Goal: Information Seeking & Learning: Check status

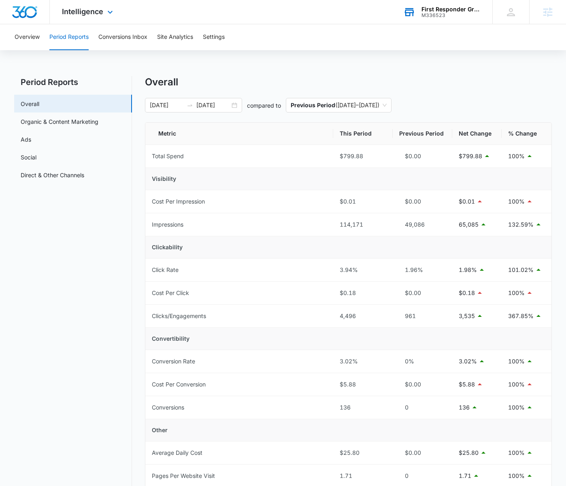
click at [452, 11] on div "First Responder Grants" at bounding box center [451, 9] width 59 height 6
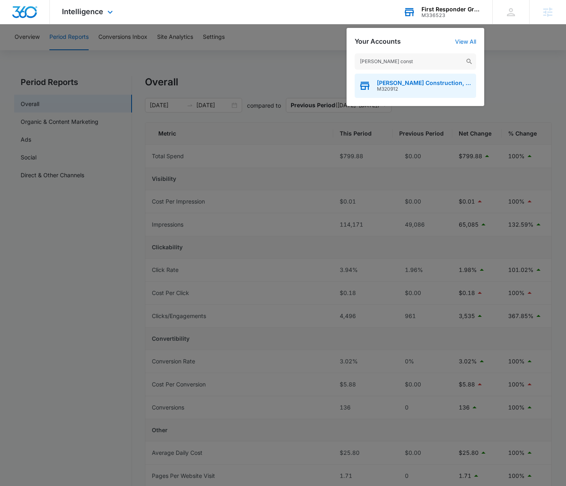
type input "wells const"
click at [429, 88] on span "M320912" at bounding box center [424, 89] width 95 height 6
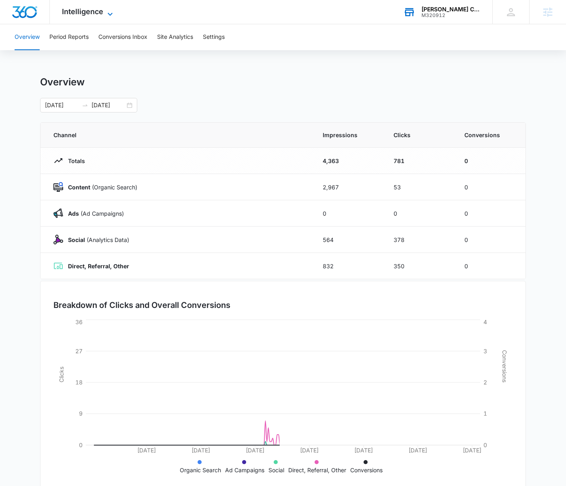
click at [108, 12] on icon at bounding box center [110, 14] width 10 height 10
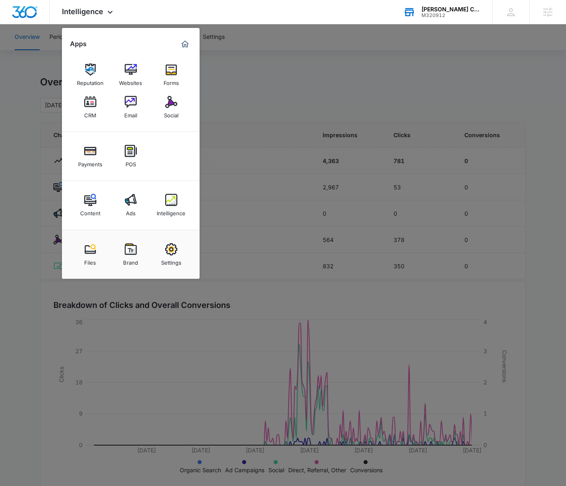
click at [175, 90] on link "Forms" at bounding box center [171, 75] width 31 height 31
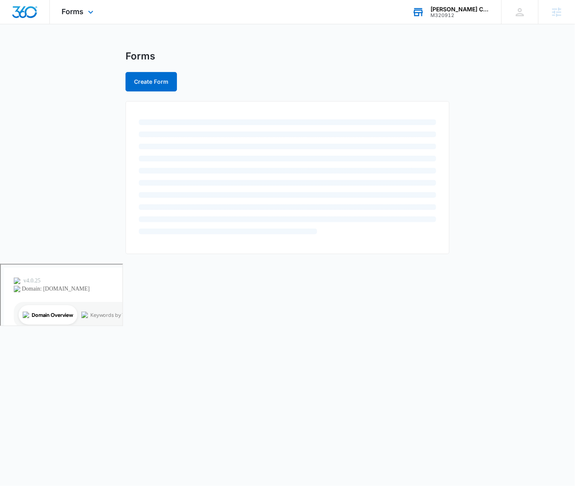
click at [97, 16] on div "Forms Apps Reputation Websites Forms CRM Email Social Payments POS Content Ads …" at bounding box center [79, 12] width 58 height 24
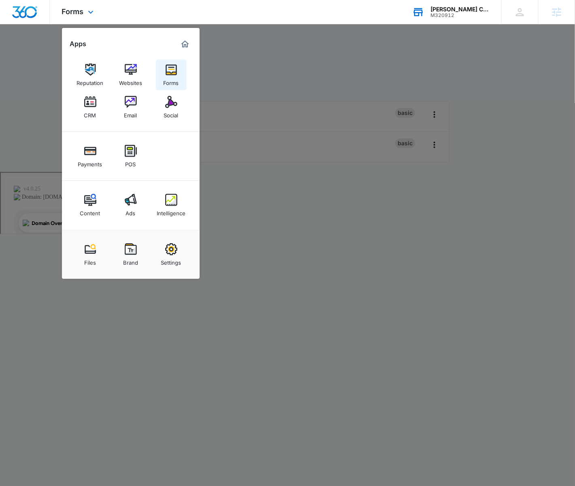
click at [173, 72] on img at bounding box center [171, 70] width 12 height 12
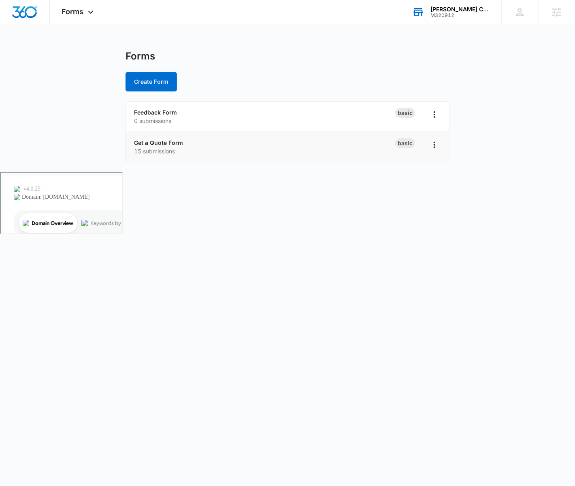
click at [162, 136] on li "Get a Quote Form 15 submissions Basic" at bounding box center [287, 147] width 323 height 30
click at [164, 141] on link "Get a Quote Form" at bounding box center [158, 142] width 49 height 7
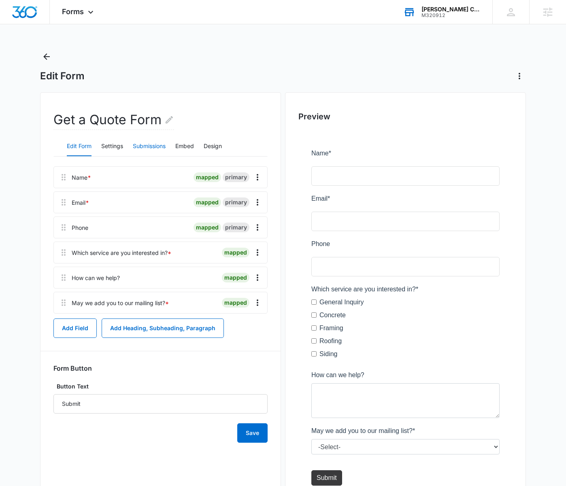
click at [141, 145] on button "Submissions" at bounding box center [149, 146] width 33 height 19
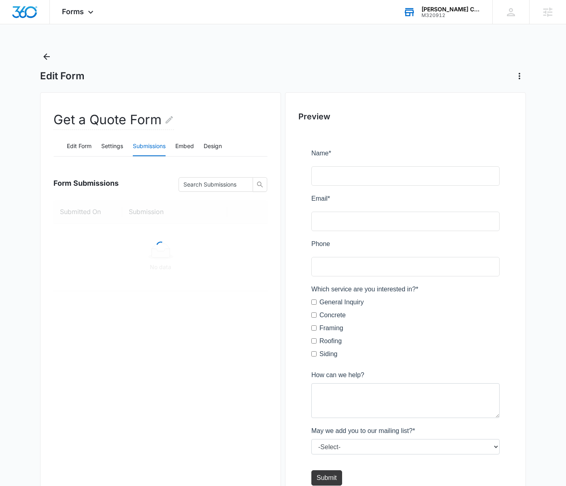
click at [115, 131] on div "Get a Quote Form" at bounding box center [160, 124] width 214 height 26
click at [114, 144] on button "Settings" at bounding box center [112, 146] width 22 height 19
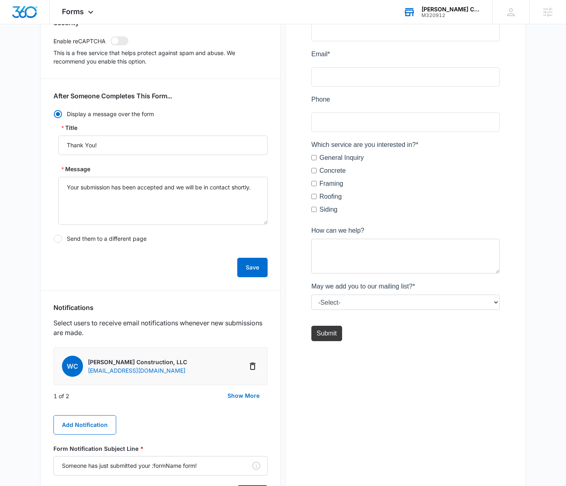
scroll to position [192, 0]
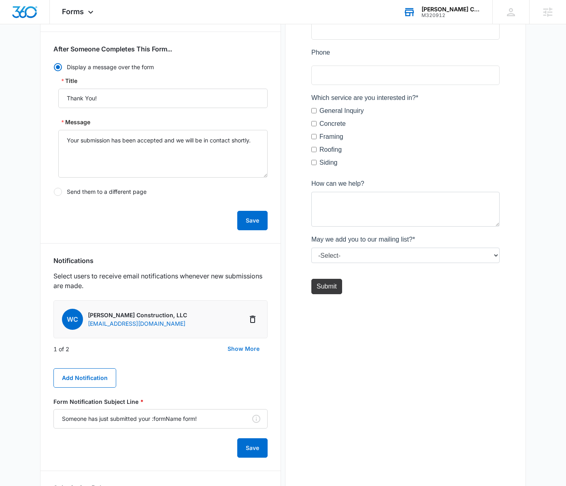
click at [228, 351] on button "Show More" at bounding box center [243, 348] width 48 height 19
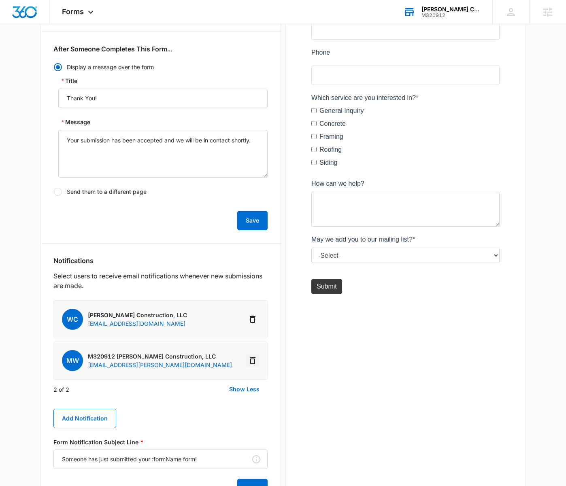
click at [254, 362] on icon "Delete Notification" at bounding box center [253, 360] width 6 height 7
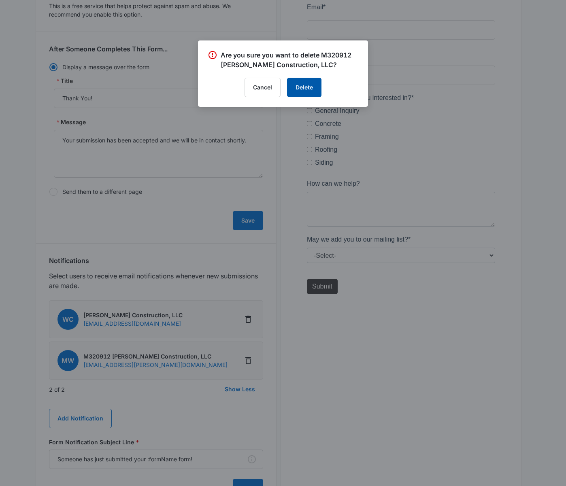
click at [305, 86] on button "Delete" at bounding box center [304, 87] width 34 height 19
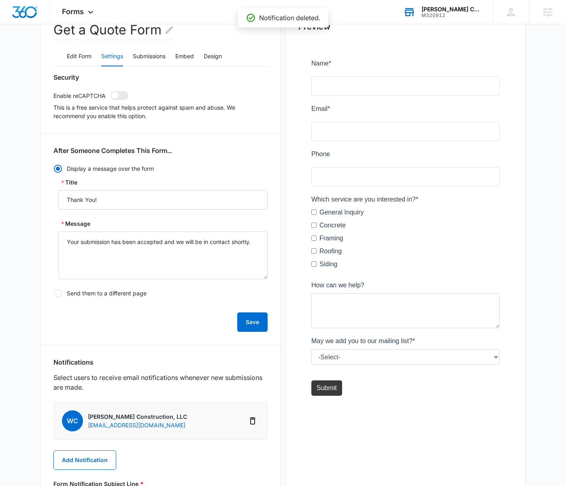
scroll to position [0, 0]
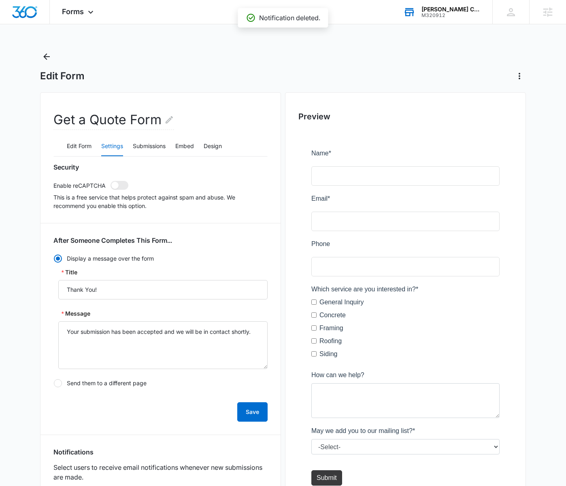
click at [56, 59] on div "Edit Form" at bounding box center [283, 66] width 486 height 32
click at [49, 56] on icon "Back" at bounding box center [46, 56] width 6 height 6
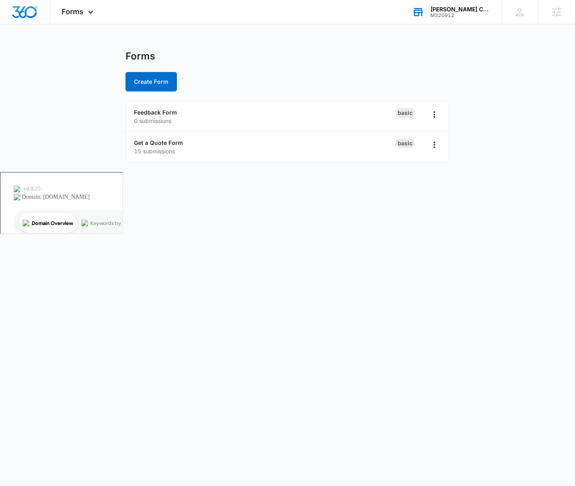
click at [451, 15] on div "M320912" at bounding box center [459, 16] width 59 height 6
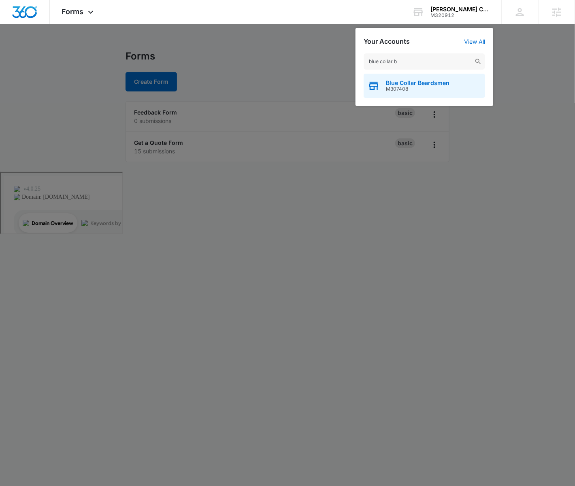
type input "blue collar b"
click at [422, 87] on span "M307408" at bounding box center [418, 89] width 64 height 6
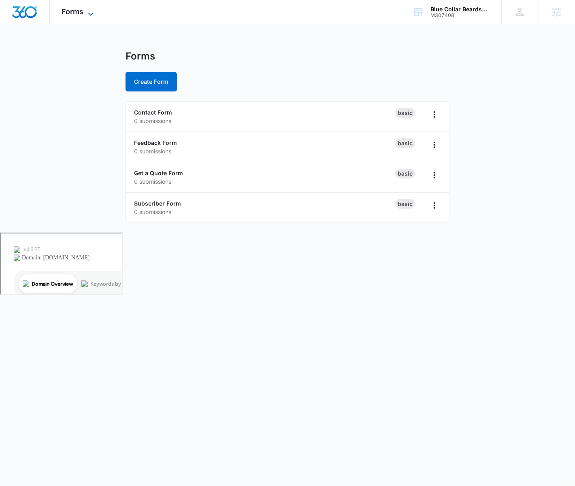
click at [86, 12] on icon at bounding box center [91, 14] width 10 height 10
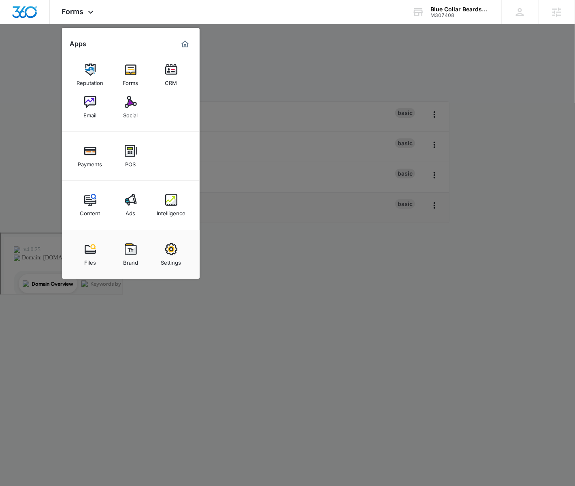
click at [163, 211] on div "Intelligence" at bounding box center [171, 211] width 29 height 11
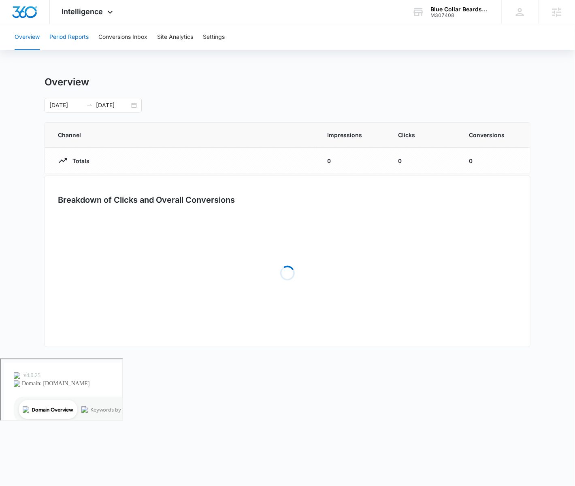
click at [76, 42] on button "Period Reports" at bounding box center [68, 37] width 39 height 26
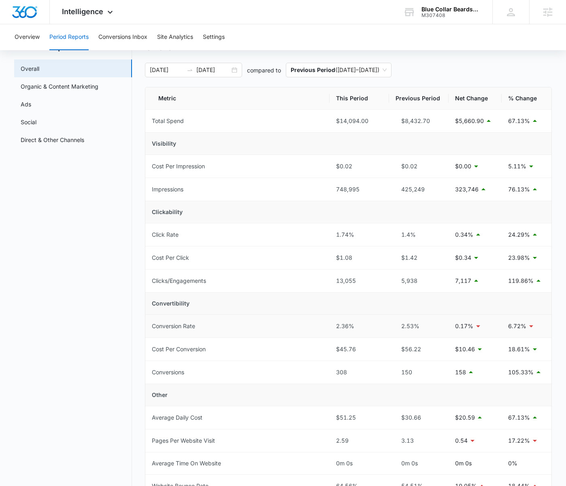
scroll to position [38, 0]
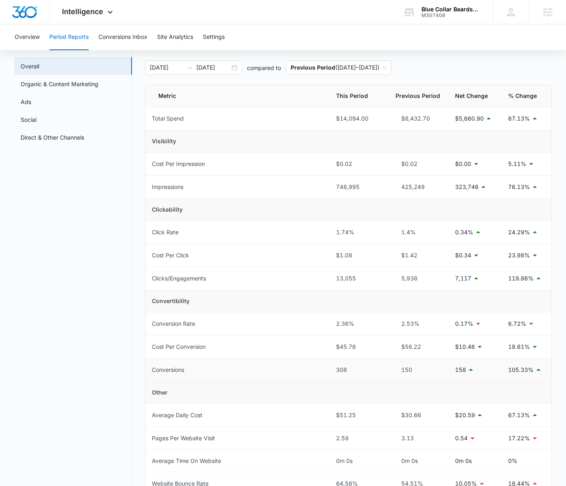
click at [344, 368] on div "308" at bounding box center [359, 370] width 47 height 9
click at [352, 371] on div "308" at bounding box center [359, 370] width 47 height 9
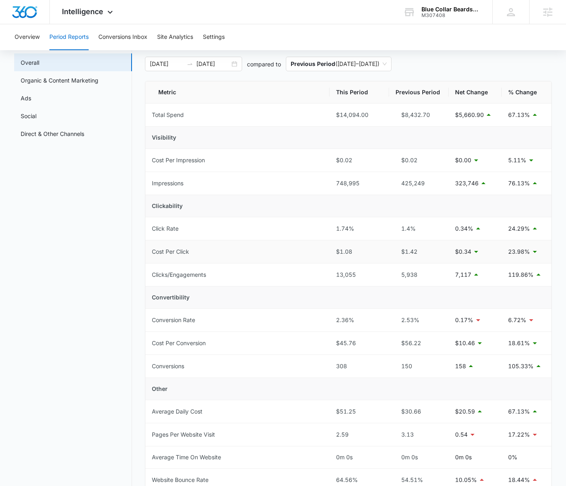
scroll to position [44, 0]
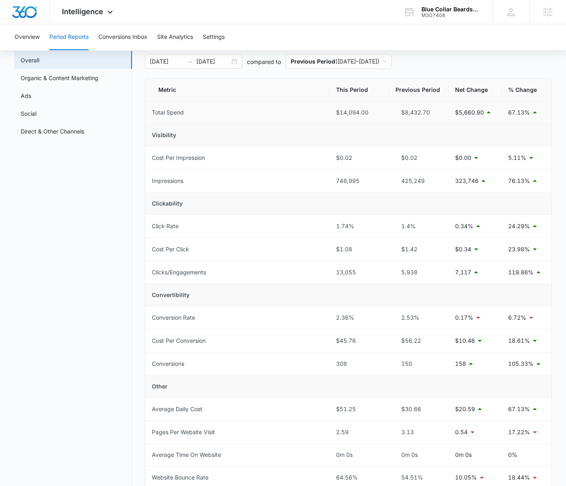
click at [356, 113] on div "$14,094.00" at bounding box center [359, 112] width 47 height 9
click at [349, 16] on div "Intelligence Apps Reputation Forms CRM Email Social Payments POS Content Ads In…" at bounding box center [283, 12] width 566 height 24
click at [345, 362] on div "308" at bounding box center [359, 364] width 47 height 9
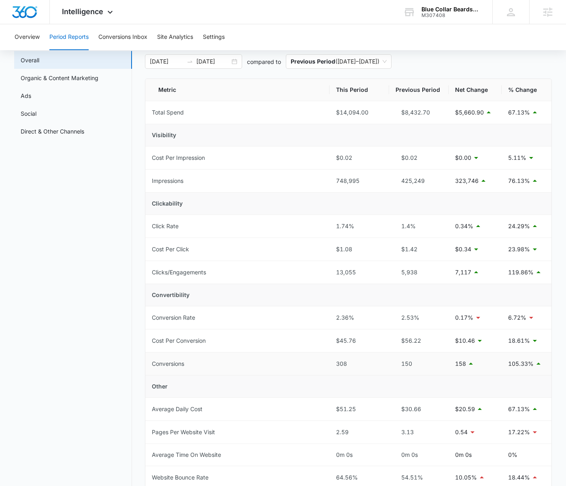
click at [345, 362] on div "308" at bounding box center [359, 364] width 47 height 9
click at [354, 363] on div "308" at bounding box center [359, 364] width 47 height 9
click at [81, 11] on span "Intelligence" at bounding box center [82, 11] width 41 height 9
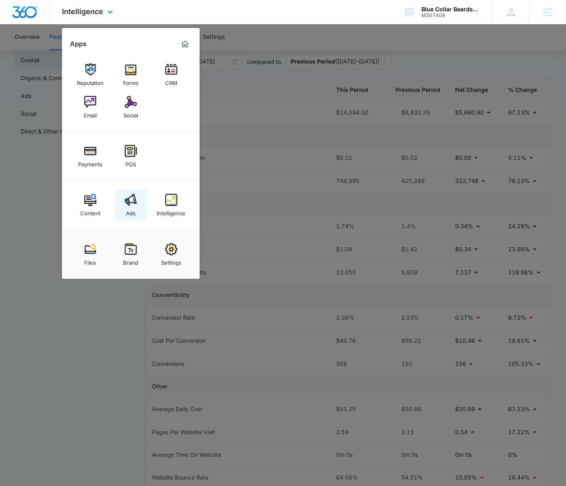
click at [132, 200] on img at bounding box center [131, 200] width 12 height 12
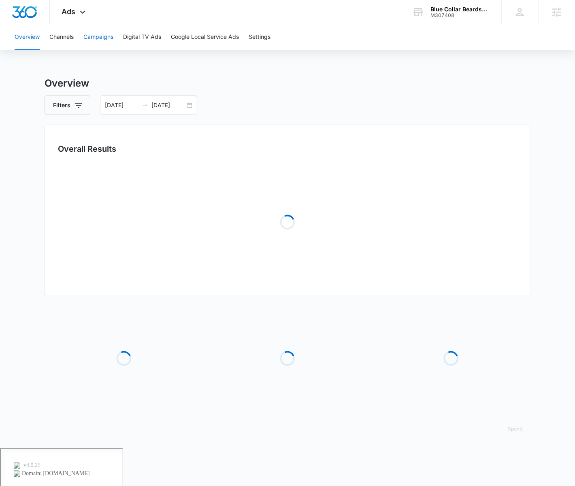
click at [95, 39] on button "Campaigns" at bounding box center [98, 37] width 30 height 26
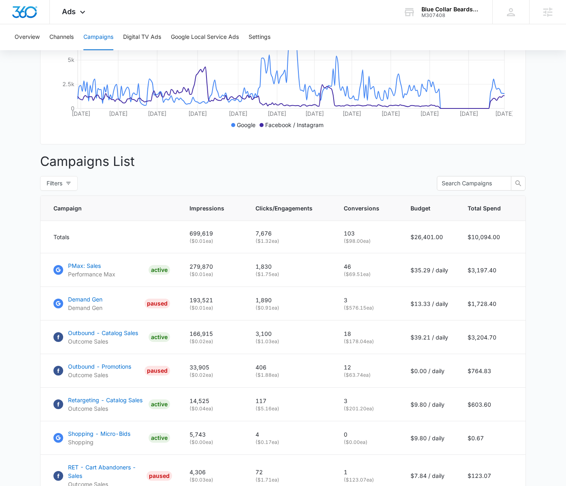
scroll to position [150, 0]
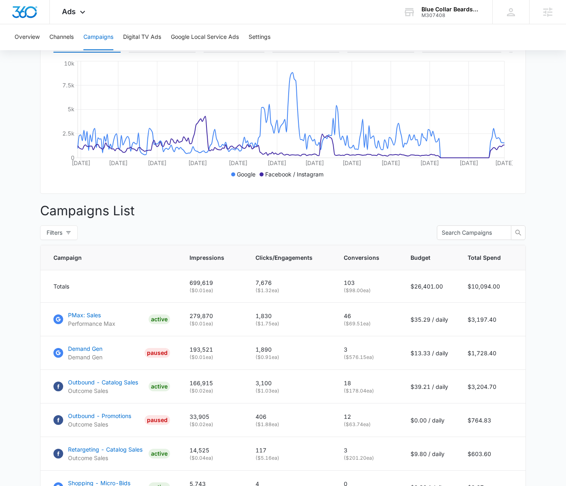
click at [79, 240] on div "Filters" at bounding box center [61, 233] width 43 height 15
click at [64, 240] on button "Filters" at bounding box center [59, 233] width 38 height 15
click at [48, 283] on input "Active" at bounding box center [48, 284] width 6 height 6
radio input "true"
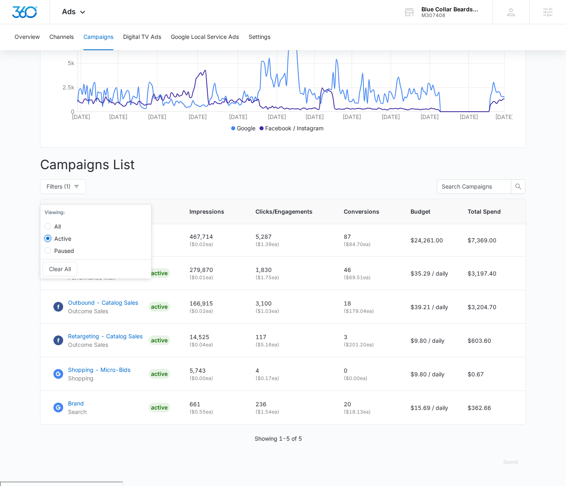
scroll to position [199, 0]
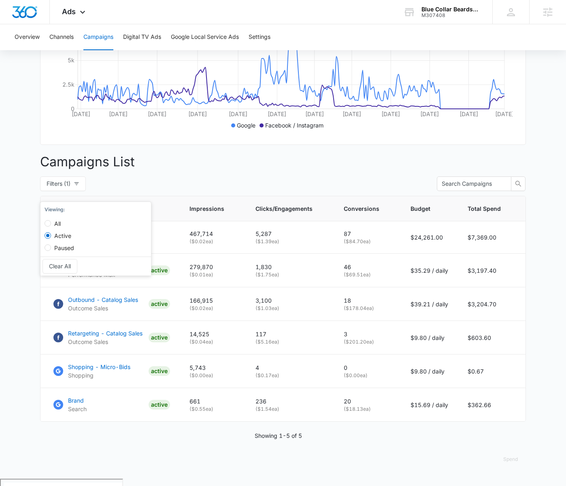
click at [27, 190] on main "Campaigns Filters 01/01/2025 10/02/2025 Overall Results Impressions 0.7m 74.56%…" at bounding box center [283, 178] width 566 height 602
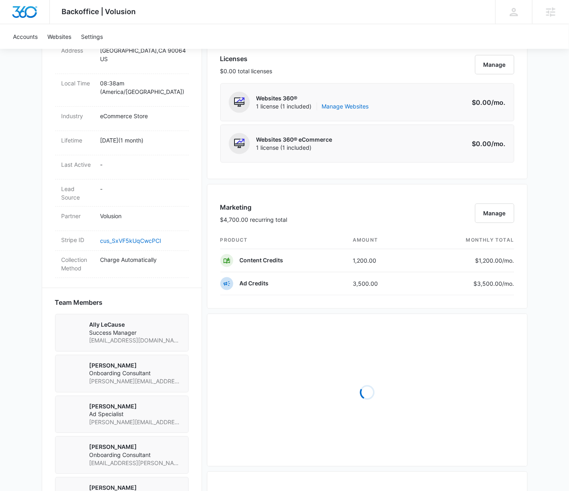
scroll to position [407, 0]
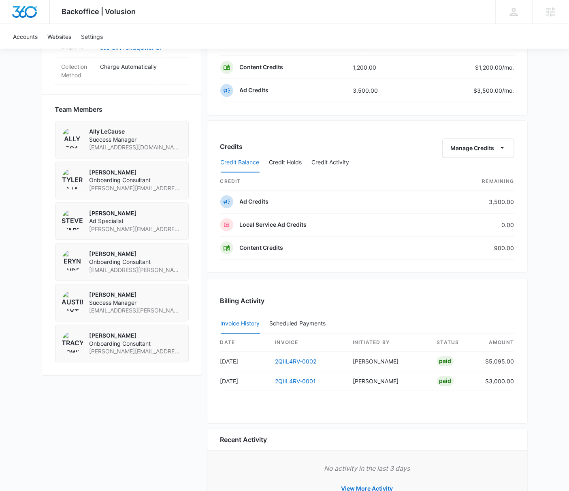
scroll to position [561, 0]
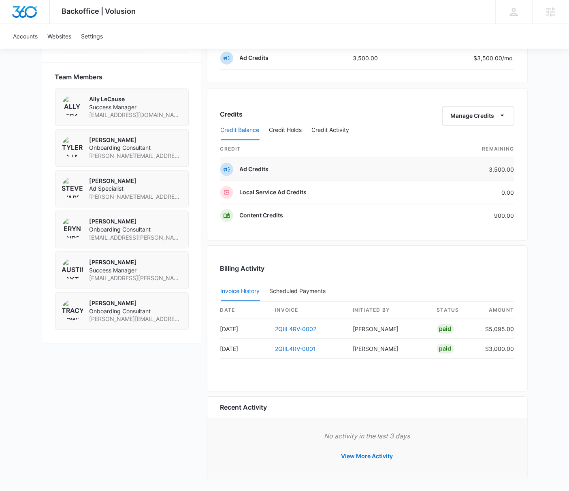
click at [504, 168] on td "3,500.00" at bounding box center [471, 169] width 86 height 23
copy td "3,500.00"
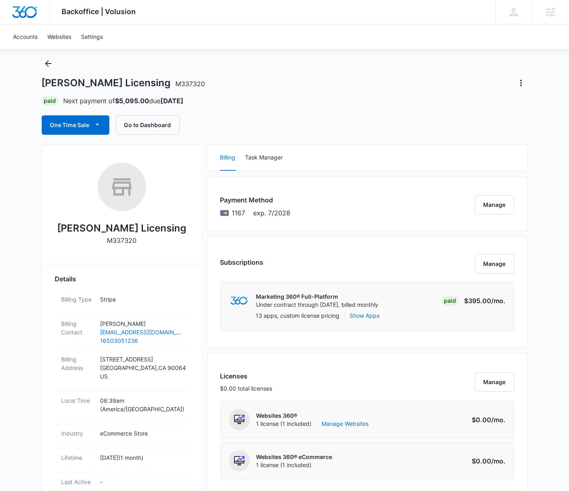
scroll to position [0, 0]
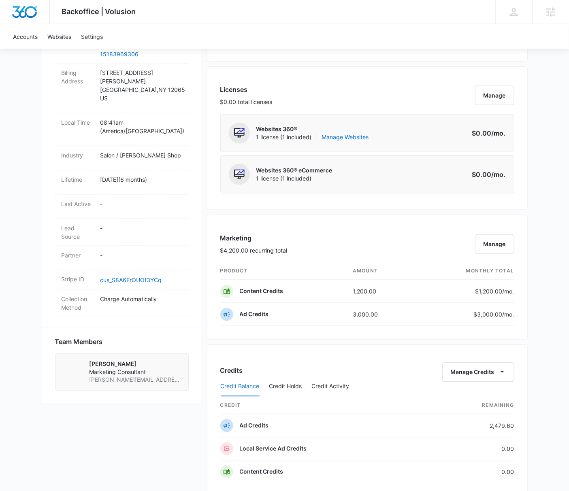
scroll to position [321, 0]
